Goal: Check status: Check status

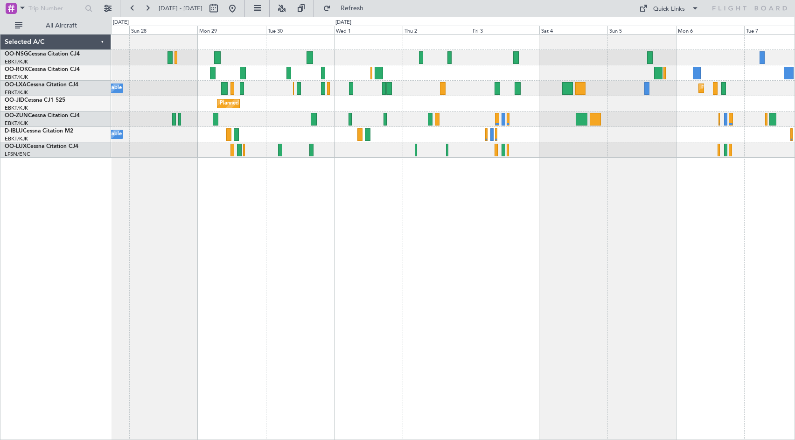
click at [237, 184] on div "Planned Maint [GEOGRAPHIC_DATA] ([GEOGRAPHIC_DATA]) Planned Maint [GEOGRAPHIC_D…" at bounding box center [453, 237] width 684 height 406
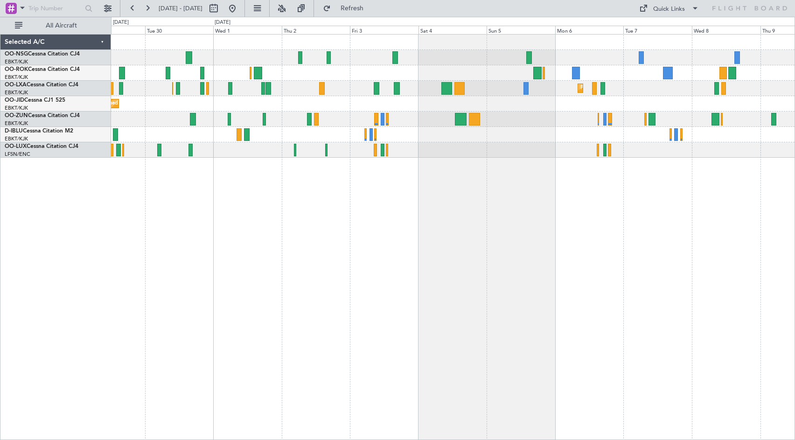
click at [392, 104] on div "Planned Maint Kortrijk-[GEOGRAPHIC_DATA]" at bounding box center [452, 103] width 683 height 15
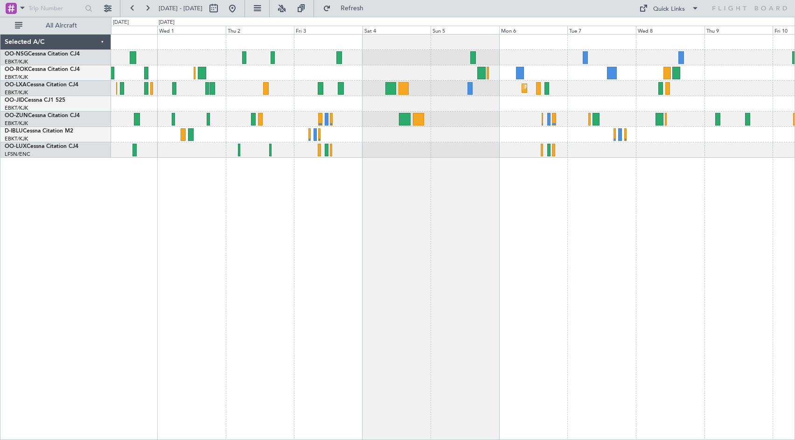
click at [246, 109] on div "Planned Maint Kortrijk-[GEOGRAPHIC_DATA]" at bounding box center [452, 103] width 683 height 15
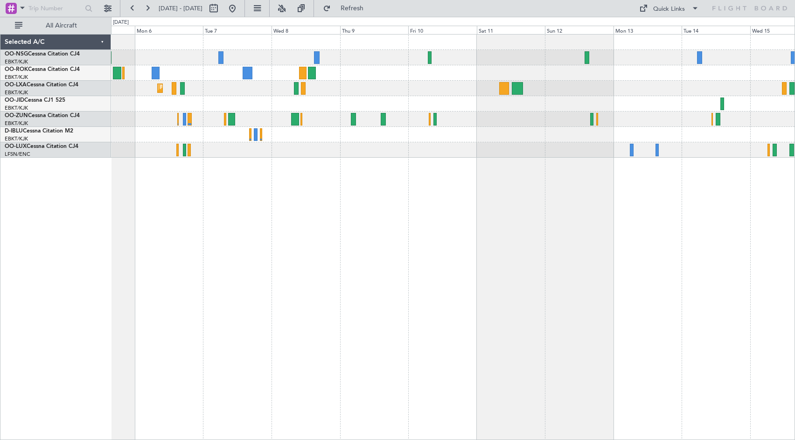
click at [516, 66] on div at bounding box center [452, 72] width 683 height 15
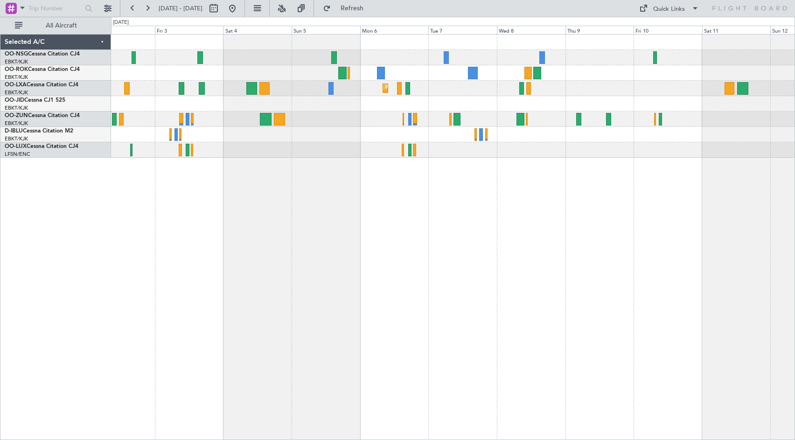
click at [593, 233] on div "Planned Maint Kortrijk-[GEOGRAPHIC_DATA]" at bounding box center [453, 237] width 684 height 406
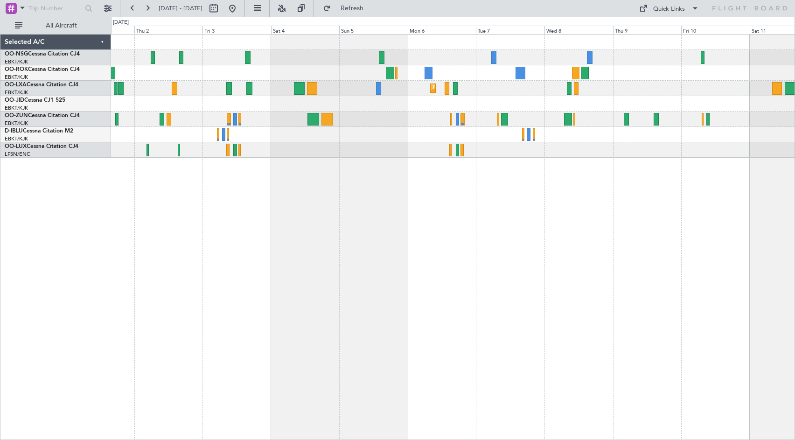
click at [497, 195] on div "Planned Maint Kortrijk-[GEOGRAPHIC_DATA] Planned Maint [GEOGRAPHIC_DATA]-[GEOGR…" at bounding box center [453, 237] width 684 height 406
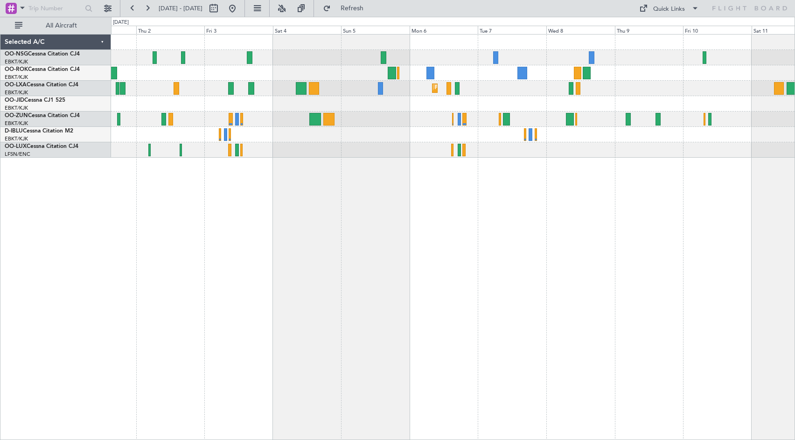
click at [523, 205] on div "Planned Maint Kortrijk-[GEOGRAPHIC_DATA] Planned Maint [GEOGRAPHIC_DATA]-[GEOGR…" at bounding box center [453, 237] width 684 height 406
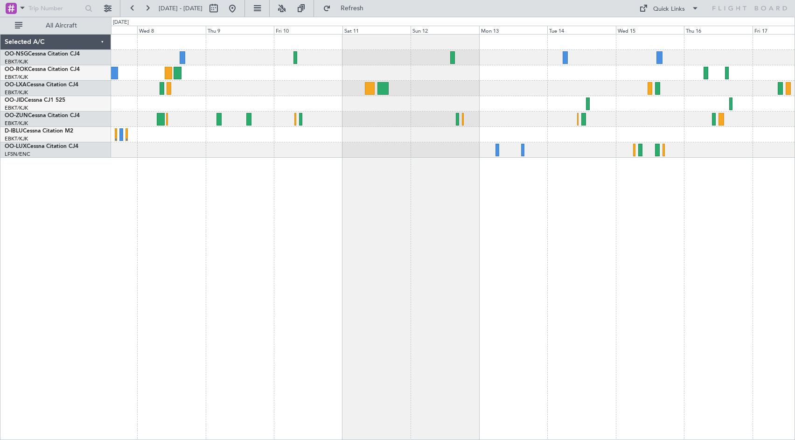
click at [218, 65] on div "Planned Maint Kortrijk-[GEOGRAPHIC_DATA]" at bounding box center [452, 96] width 683 height 123
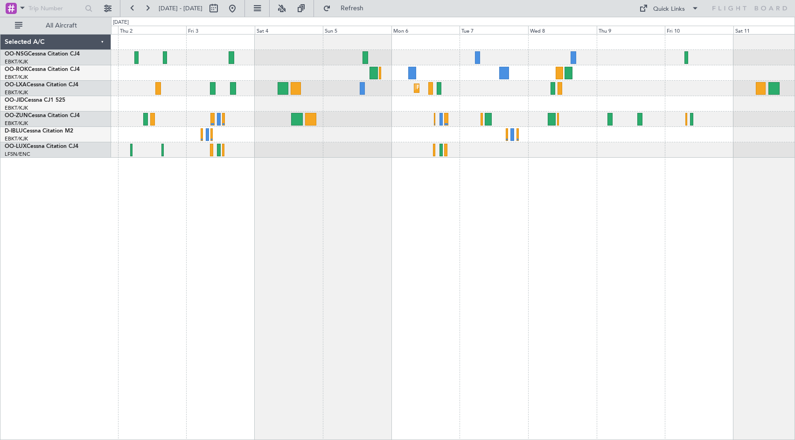
click at [760, 162] on div "Planned Maint Kortrijk-[GEOGRAPHIC_DATA] Planned Maint [GEOGRAPHIC_DATA]-[GEOGR…" at bounding box center [453, 237] width 684 height 406
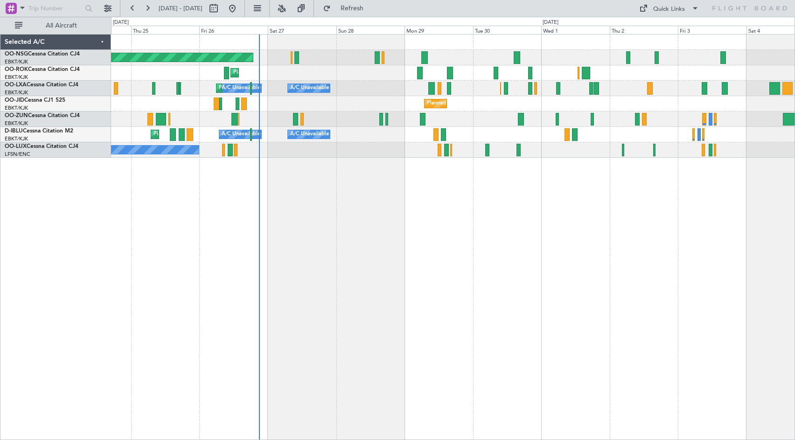
click at [709, 203] on div "Planned Maint [GEOGRAPHIC_DATA] ([GEOGRAPHIC_DATA]) Planned Maint [GEOGRAPHIC_D…" at bounding box center [453, 237] width 684 height 406
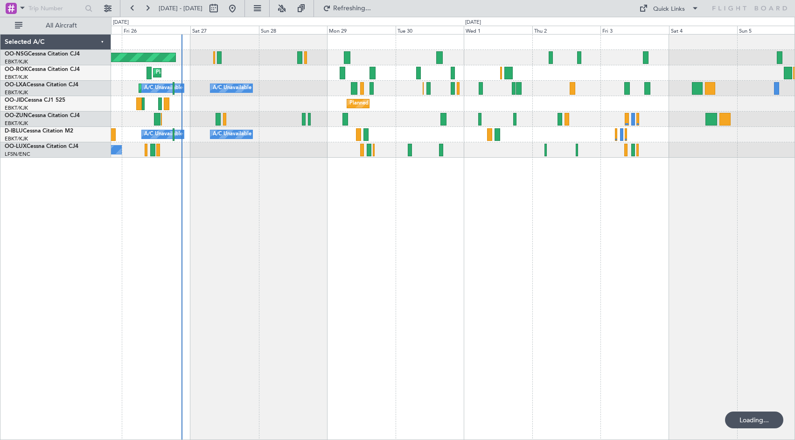
click at [418, 112] on div at bounding box center [452, 118] width 683 height 15
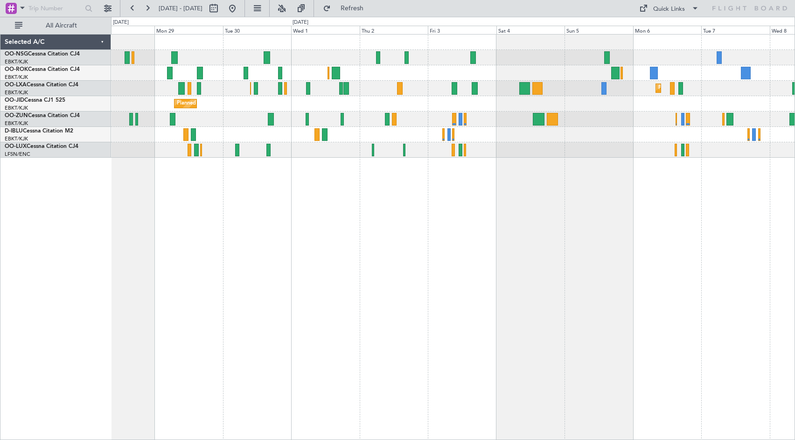
click at [514, 53] on div "Planned Maint [GEOGRAPHIC_DATA] ([GEOGRAPHIC_DATA])" at bounding box center [452, 57] width 683 height 15
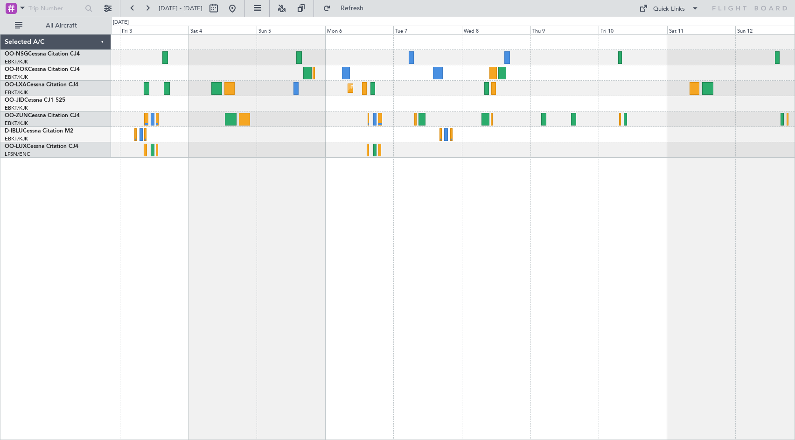
click at [421, 51] on div at bounding box center [452, 57] width 683 height 15
